Goal: Information Seeking & Learning: Learn about a topic

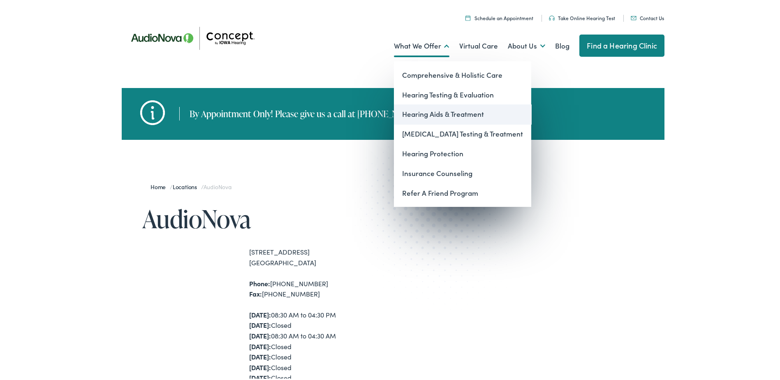
click at [426, 113] on link "Hearing Aids & Treatment" at bounding box center [462, 113] width 137 height 20
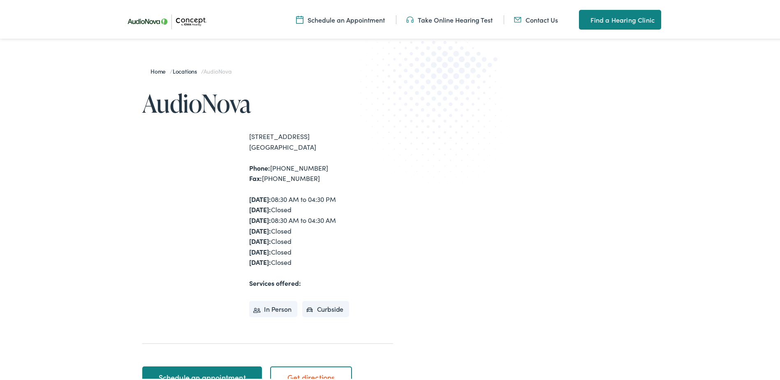
scroll to position [123, 0]
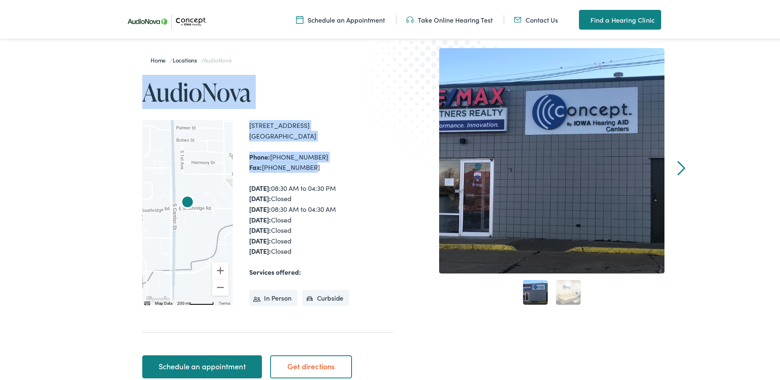
drag, startPoint x: 306, startPoint y: 165, endPoint x: 141, endPoint y: 95, distance: 179.8
click at [141, 95] on div "Home / Locations / AudioNova AudioNova ← Move left → Move right ↑ Move up ↓ Mov…" at bounding box center [257, 214] width 271 height 336
copy div "AudioNova ← Move left → Move right ↑ Move up ↓ Move down + Zoom in - Zoom out H…"
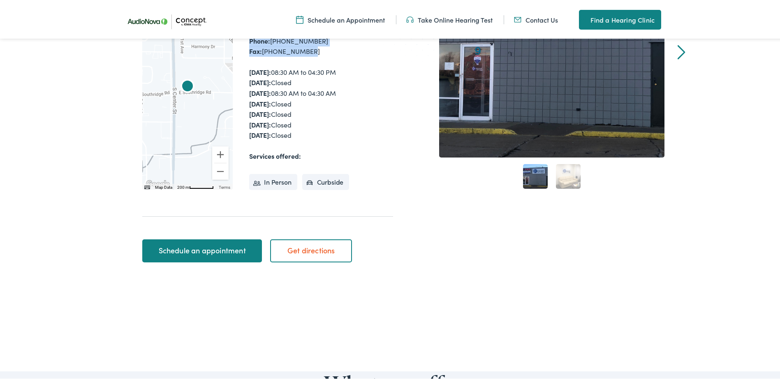
scroll to position [247, 0]
